Goal: Transaction & Acquisition: Purchase product/service

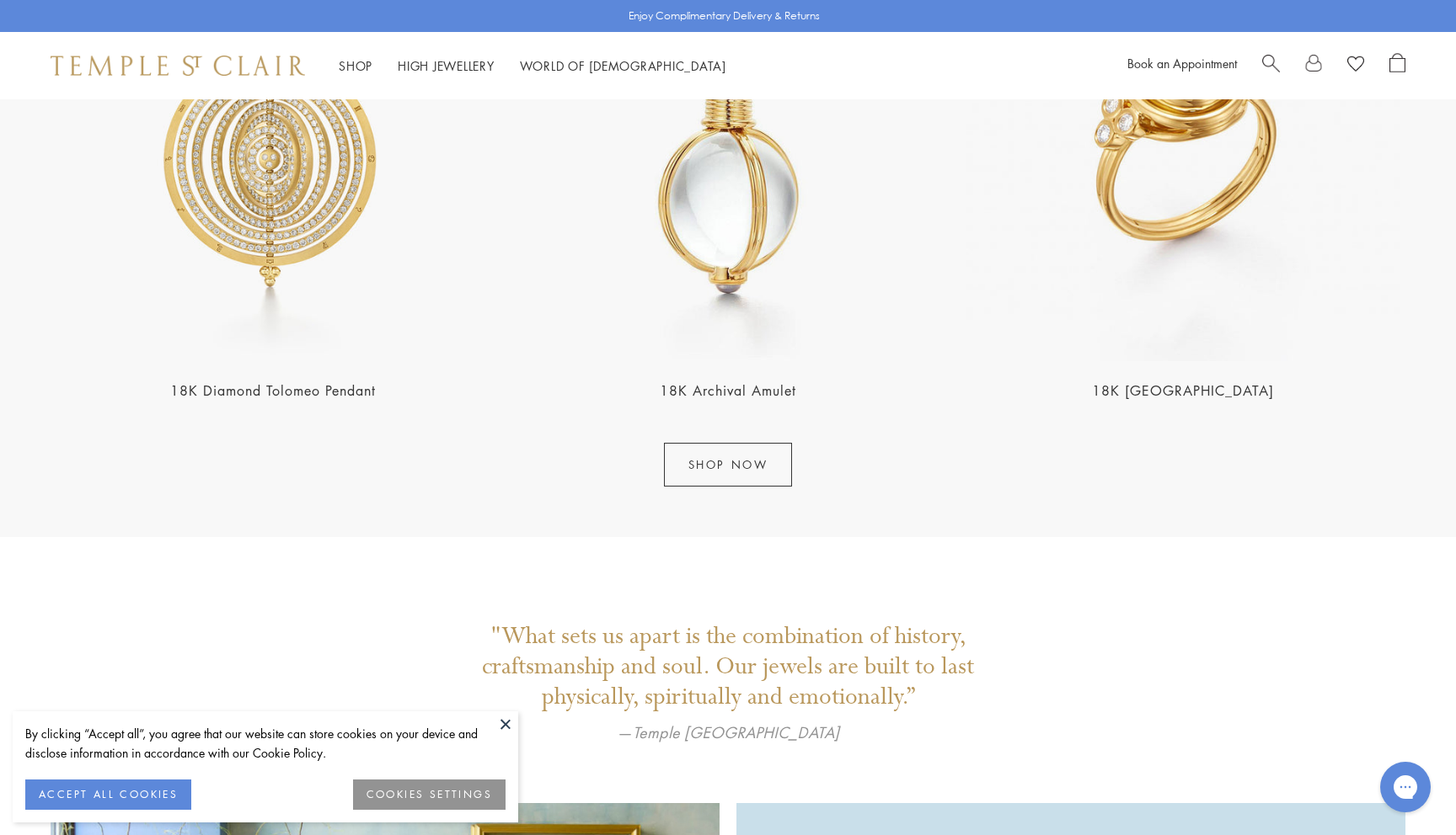
scroll to position [2433, 0]
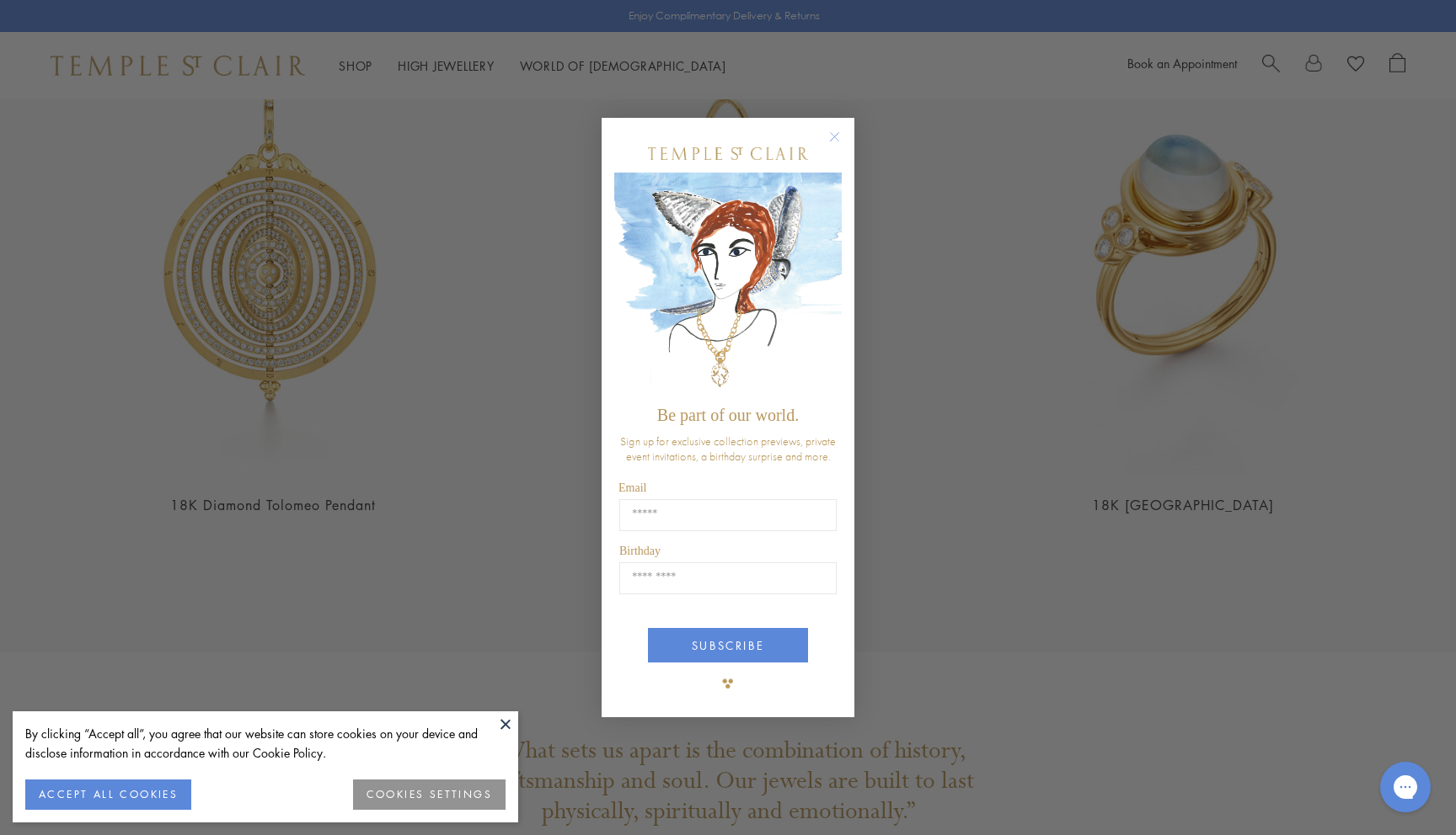
click at [831, 132] on circle "Close dialog" at bounding box center [834, 137] width 20 height 20
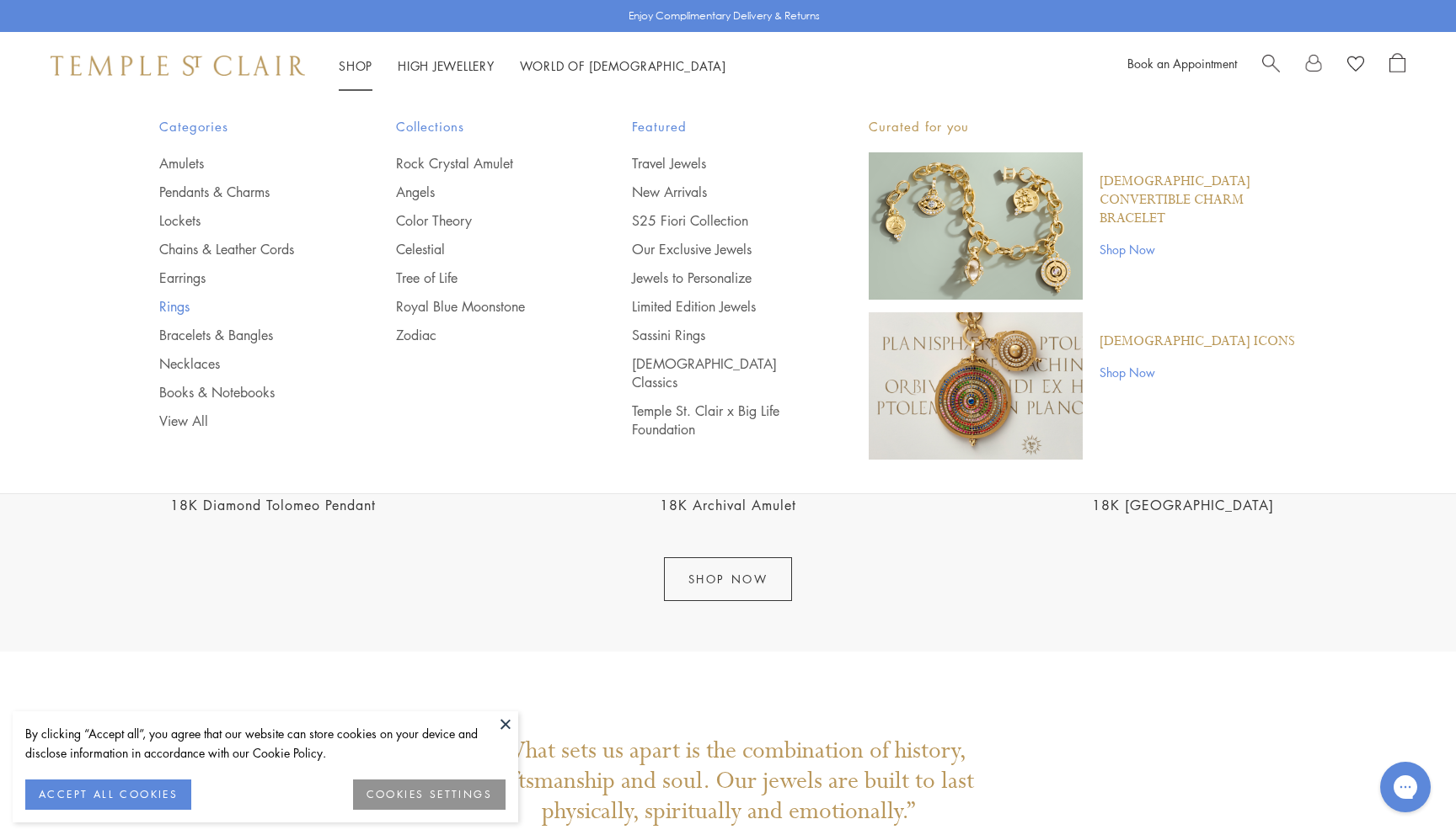
click at [206, 301] on link "Rings" at bounding box center [244, 307] width 169 height 18
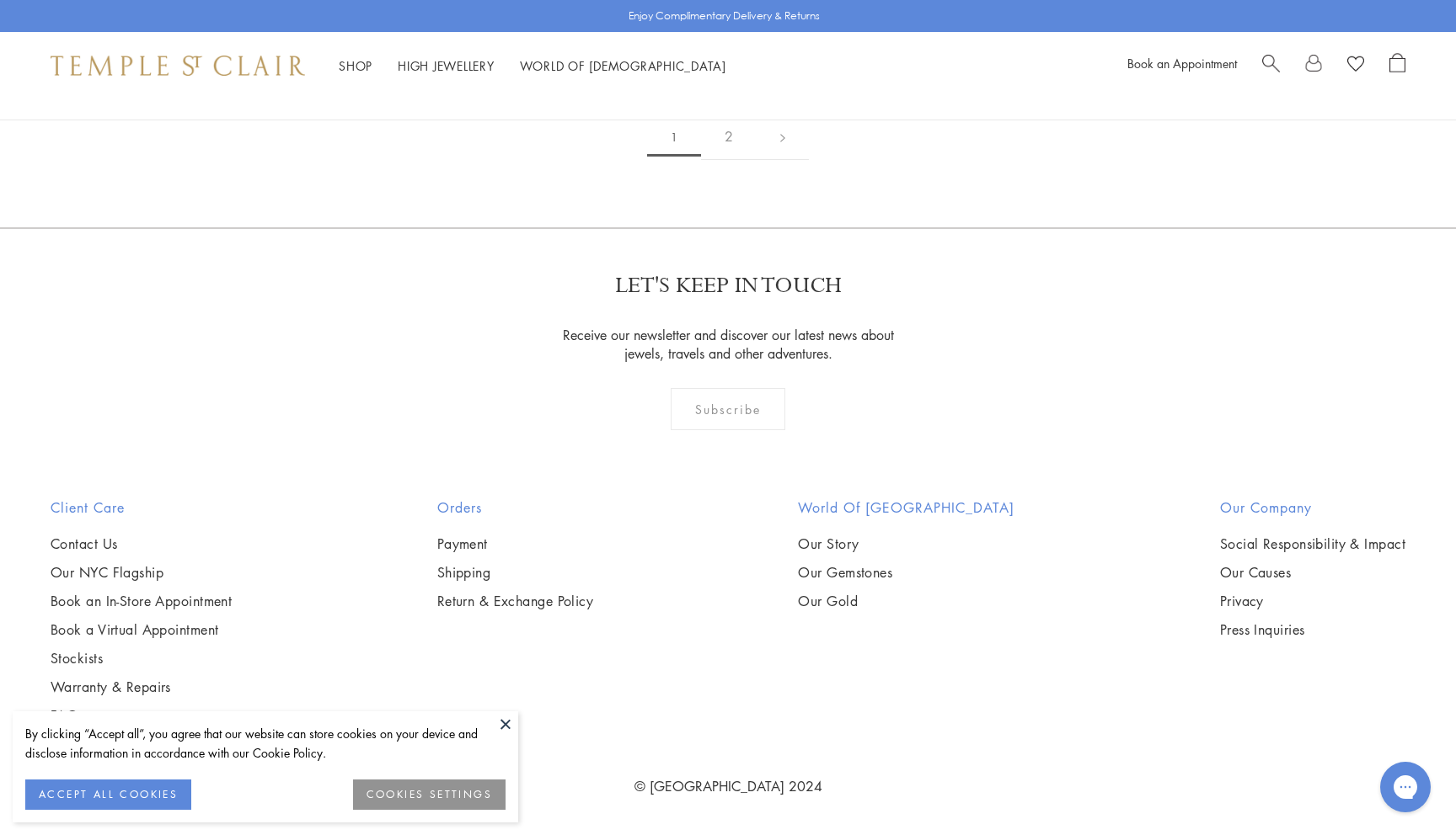
scroll to position [7298, 0]
